Goal: Find specific page/section: Find specific page/section

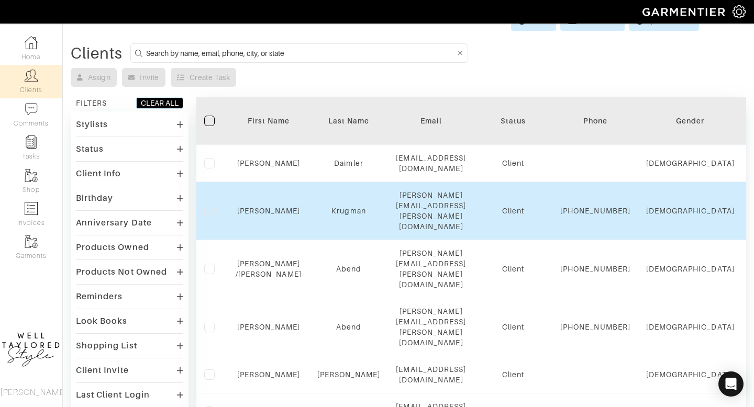
scroll to position [25, 0]
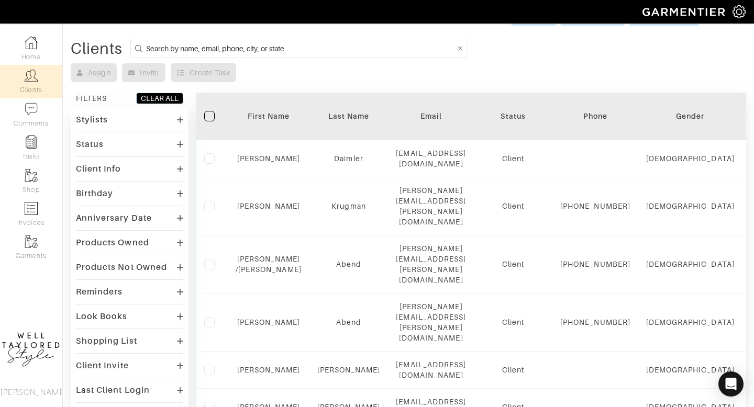
click at [221, 43] on input at bounding box center [301, 48] width 310 height 13
type input "[PERSON_NAME]"
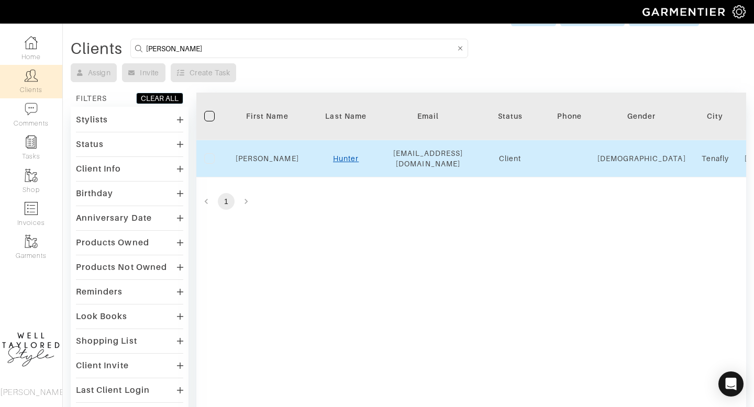
click at [341, 161] on link "Hunter" at bounding box center [346, 159] width 26 height 8
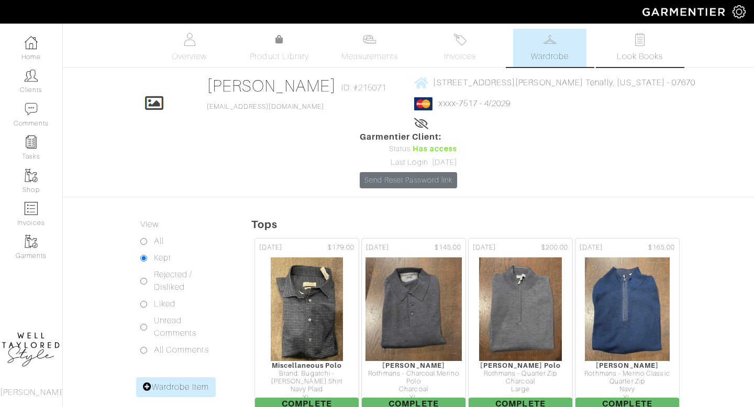
click at [644, 40] on img at bounding box center [640, 39] width 13 height 13
